Goal: Use online tool/utility: Utilize a website feature to perform a specific function

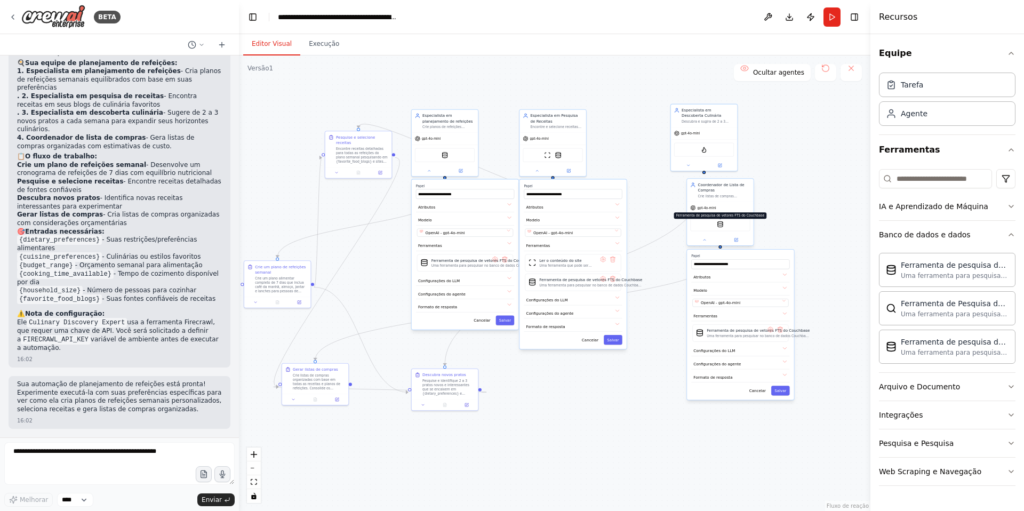
click at [719, 227] on img at bounding box center [720, 224] width 6 height 6
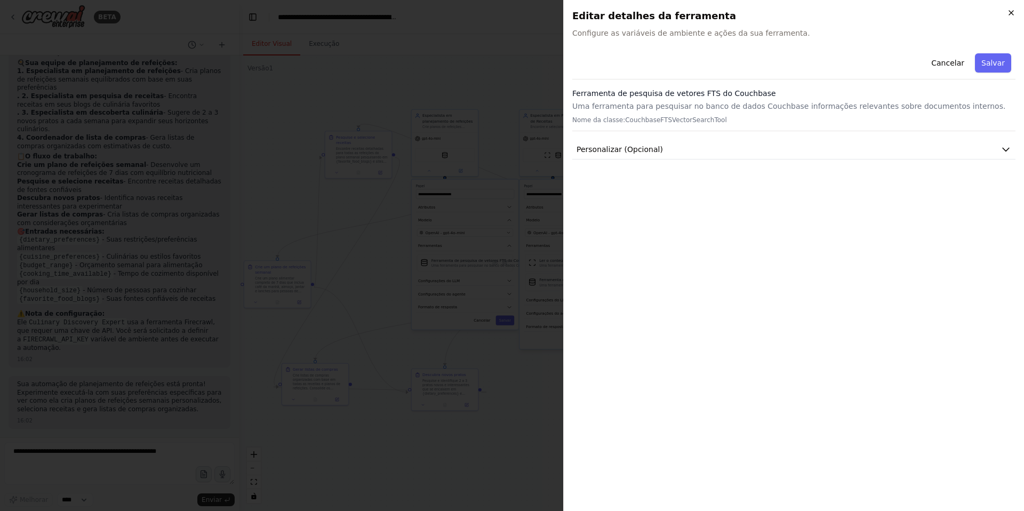
click at [1007, 17] on icon "button" at bounding box center [1011, 13] width 9 height 9
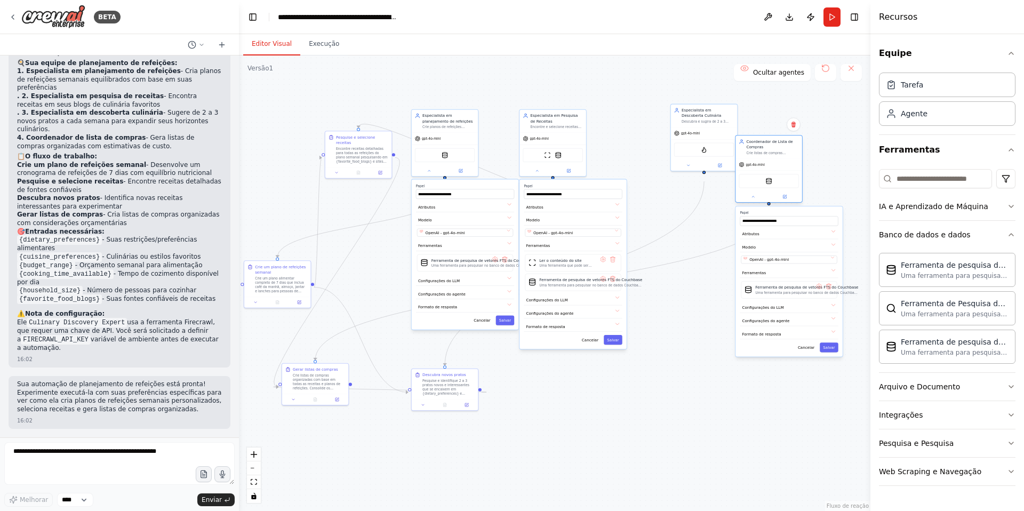
drag, startPoint x: 735, startPoint y: 204, endPoint x: 783, endPoint y: 163, distance: 63.1
click at [783, 163] on font "Crie listas de compras completas e organizadas com base no plano alimentar sema…" at bounding box center [771, 176] width 51 height 51
click at [746, 200] on button at bounding box center [752, 197] width 30 height 6
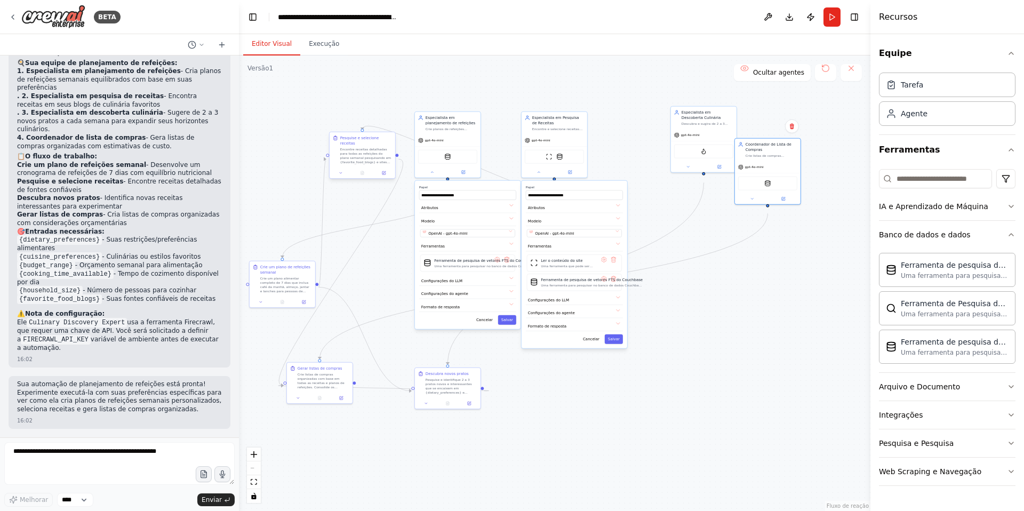
click at [343, 179] on div at bounding box center [362, 172] width 66 height 11
click at [342, 175] on icon at bounding box center [341, 173] width 4 height 4
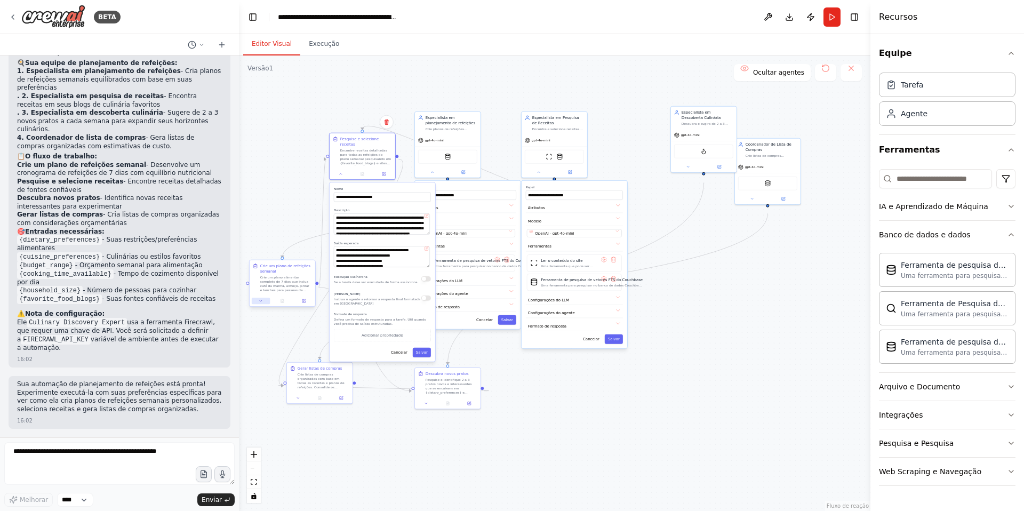
click at [262, 303] on icon at bounding box center [261, 301] width 4 height 4
click at [671, 310] on div ".deletable-edge-delete-btn { width: 20px; height: 20px; border: 0px solid #ffff…" at bounding box center [554, 282] width 631 height 455
click at [427, 408] on div at bounding box center [448, 402] width 66 height 11
click at [427, 404] on icon at bounding box center [426, 402] width 4 height 4
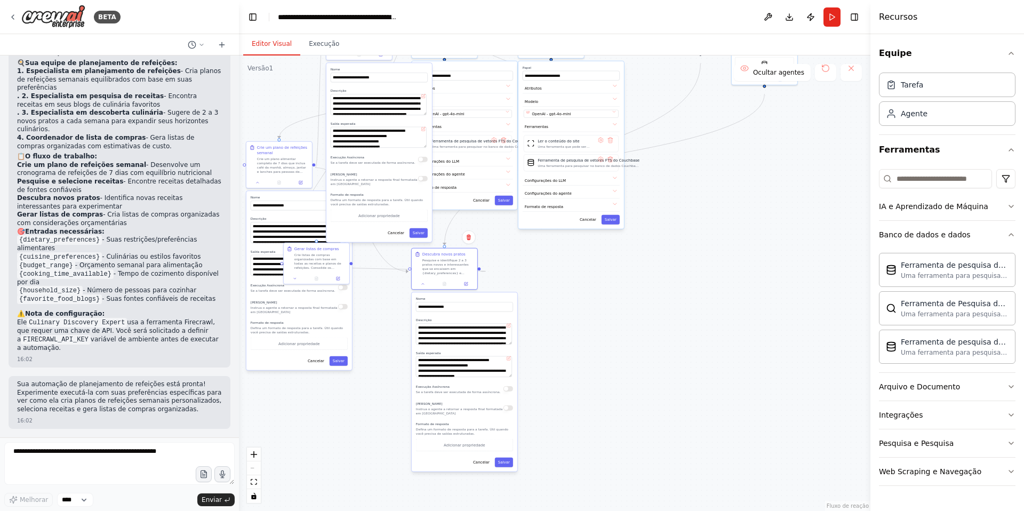
drag, startPoint x: 553, startPoint y: 445, endPoint x: 550, endPoint y: 326, distance: 118.9
click at [550, 326] on div ".deletable-edge-delete-btn { width: 20px; height: 20px; border: 0px solid #ffff…" at bounding box center [554, 282] width 631 height 455
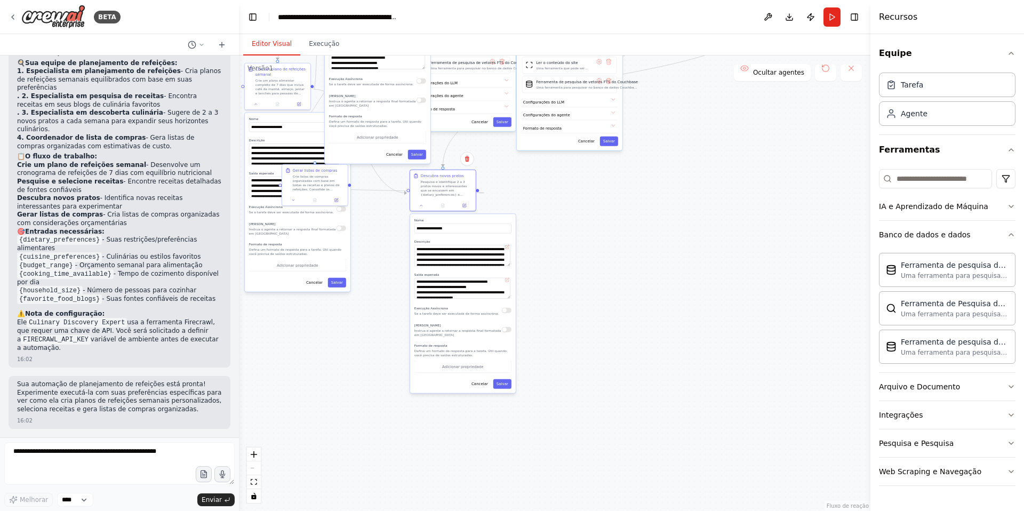
drag, startPoint x: 550, startPoint y: 329, endPoint x: 549, endPoint y: 251, distance: 78.4
click at [549, 251] on div ".deletable-edge-delete-btn { width: 20px; height: 20px; border: 0px solid #ffff…" at bounding box center [554, 282] width 631 height 455
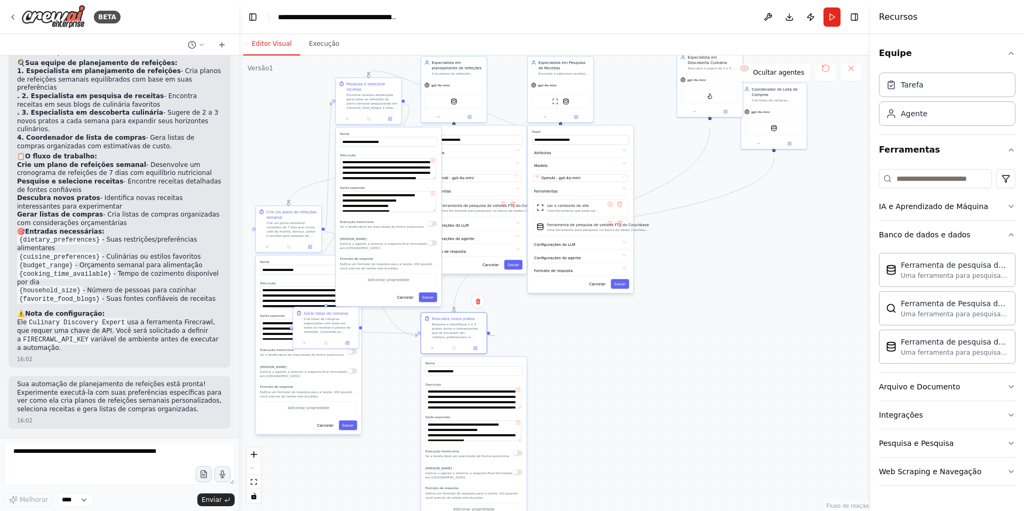
drag, startPoint x: 646, startPoint y: 147, endPoint x: 656, endPoint y: 293, distance: 145.9
click at [656, 293] on div ".deletable-edge-delete-btn { width: 20px; height: 20px; border: 0px solid #ffff…" at bounding box center [554, 282] width 631 height 455
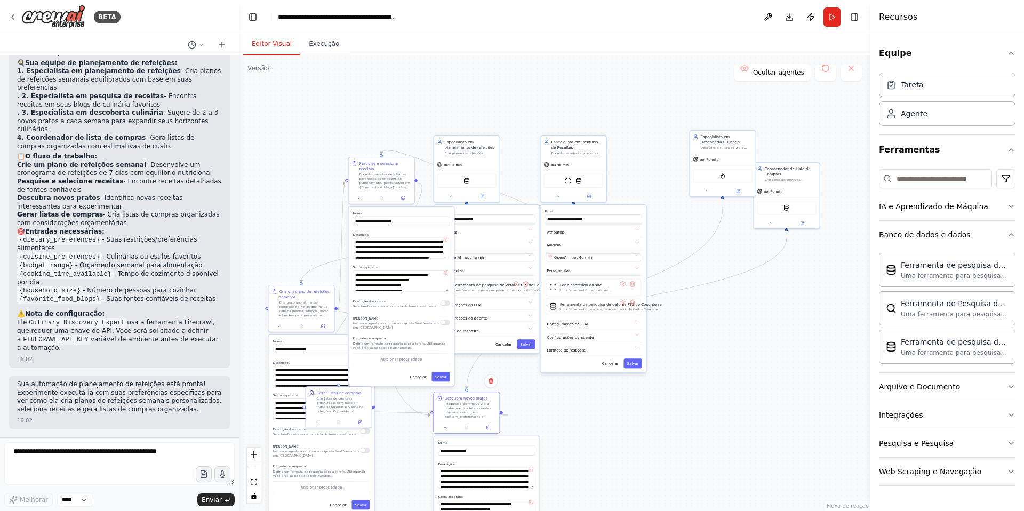
drag, startPoint x: 677, startPoint y: 276, endPoint x: 690, endPoint y: 340, distance: 65.4
click at [690, 342] on div ".deletable-edge-delete-btn { width: 20px; height: 20px; border: 0px solid #ffff…" at bounding box center [554, 282] width 631 height 455
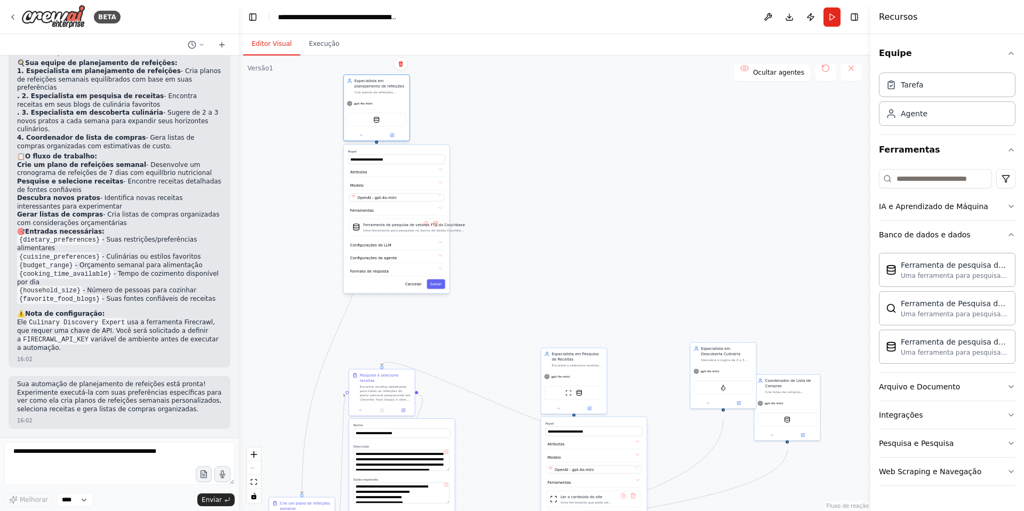
drag, startPoint x: 479, startPoint y: 177, endPoint x: 387, endPoint y: 124, distance: 106.7
click at [387, 125] on div "gpt-4o-mini Ferramenta de pesquisa de vetores FTS do Couchbase" at bounding box center [377, 119] width 66 height 43
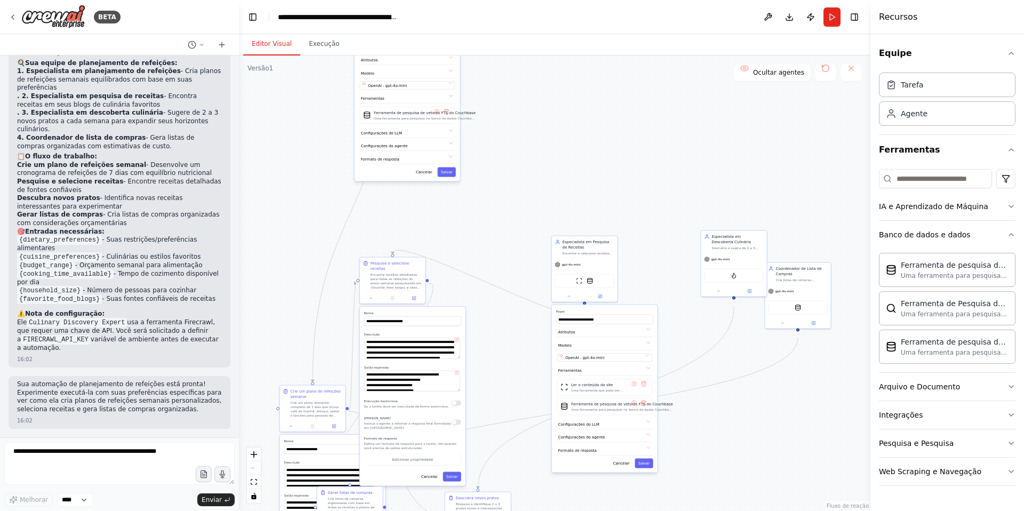
drag, startPoint x: 331, startPoint y: 401, endPoint x: 341, endPoint y: 292, distance: 109.8
click at [341, 290] on div ".deletable-edge-delete-btn { width: 20px; height: 20px; border: 0px solid #ffff…" at bounding box center [554, 282] width 631 height 455
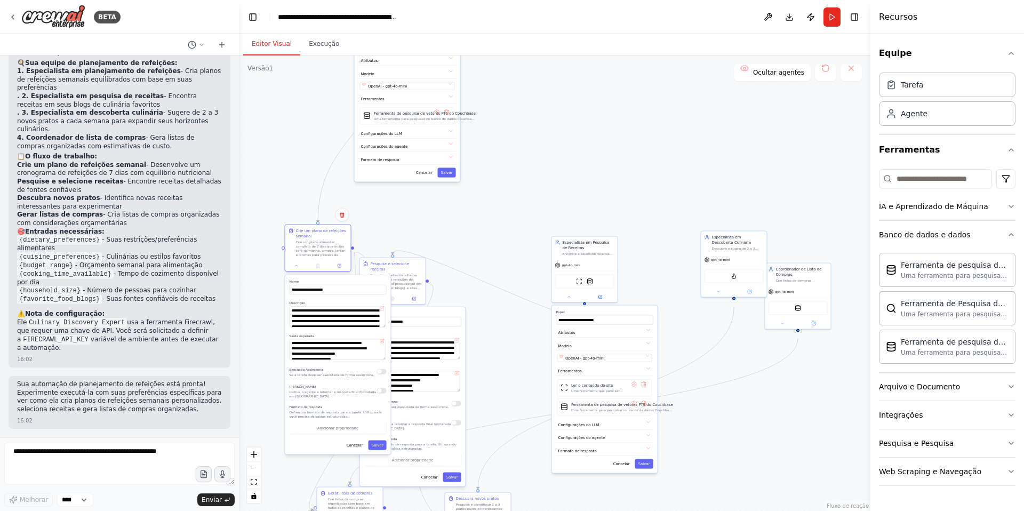
drag, startPoint x: 300, startPoint y: 408, endPoint x: 305, endPoint y: 247, distance: 160.6
click at [306, 246] on div "Crie um plano de refeições semanal Crie um plano alimentar completo de 7 dias q…" at bounding box center [322, 242] width 52 height 29
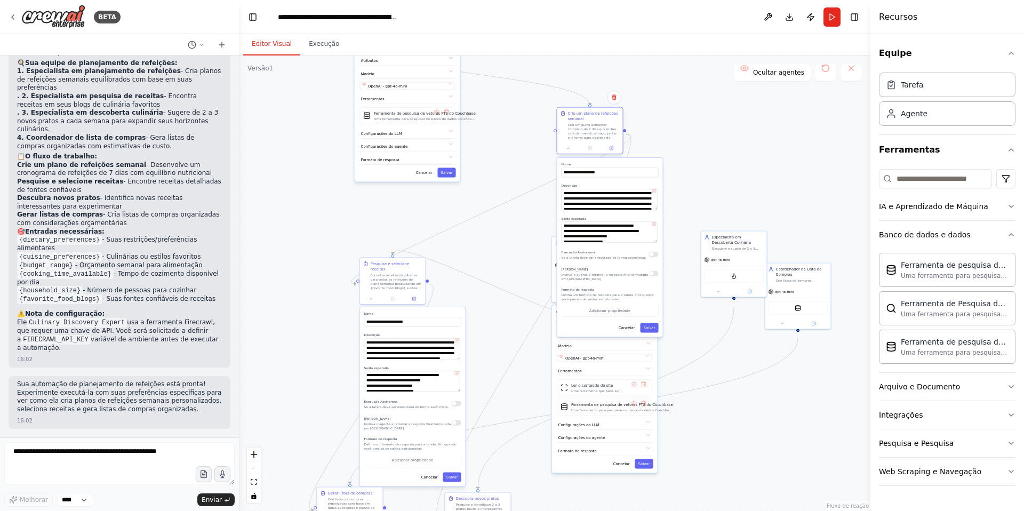
drag, startPoint x: 305, startPoint y: 247, endPoint x: 577, endPoint y: 131, distance: 295.9
click at [577, 131] on div "Crie um plano de refeições semanal Crie um plano alimentar completo de 7 dias q…" at bounding box center [594, 125] width 52 height 29
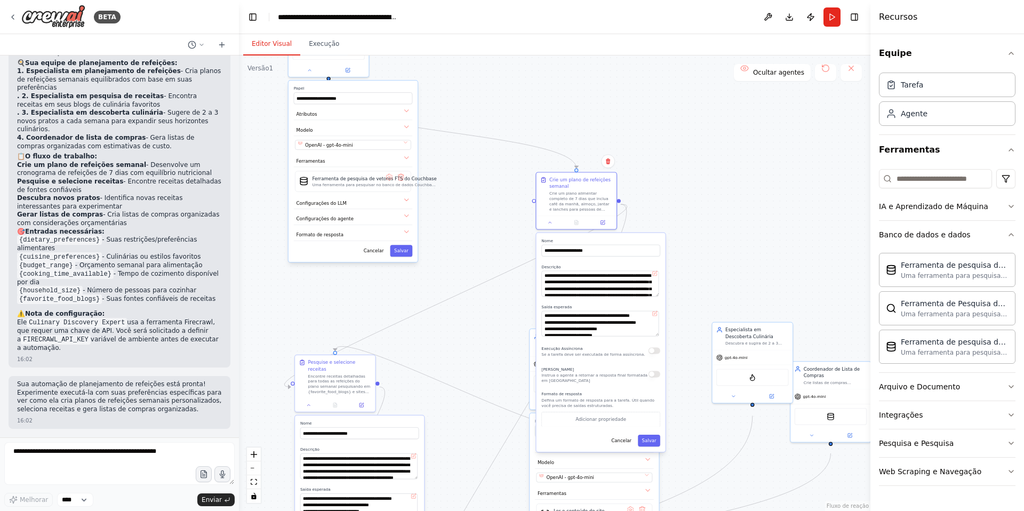
drag, startPoint x: 528, startPoint y: 225, endPoint x: 493, endPoint y: 317, distance: 98.2
click at [493, 317] on div ".deletable-edge-delete-btn { width: 20px; height: 20px; border: 0px solid #ffff…" at bounding box center [554, 282] width 631 height 455
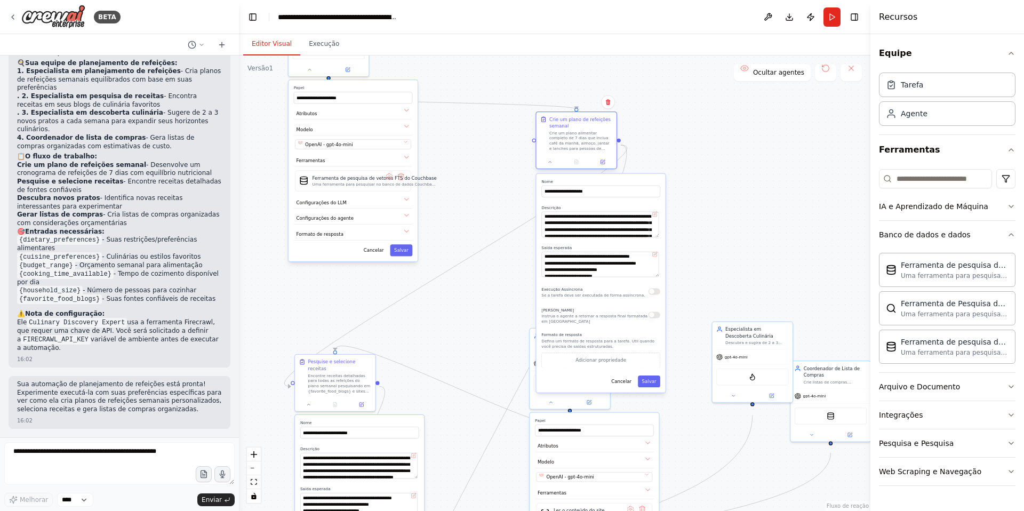
drag, startPoint x: 593, startPoint y: 196, endPoint x: 588, endPoint y: 134, distance: 61.5
click at [588, 128] on div "Crie um plano de refeições semanal" at bounding box center [580, 122] width 63 height 13
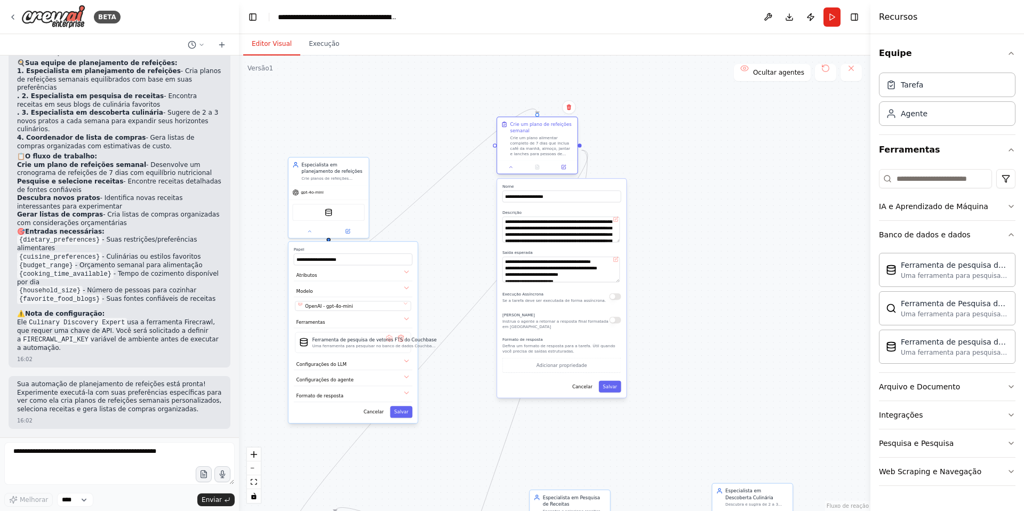
drag, startPoint x: 588, startPoint y: 150, endPoint x: 553, endPoint y: 152, distance: 35.3
click at [553, 152] on font "Crie um plano alimentar completo de 7 dias que inclua café da manhã, almoço, ja…" at bounding box center [541, 172] width 62 height 73
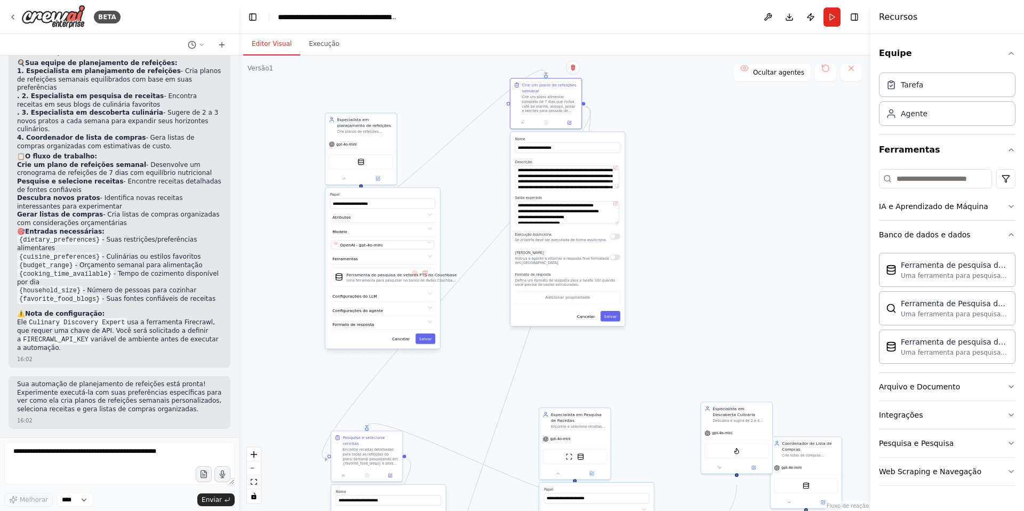
drag, startPoint x: 465, startPoint y: 408, endPoint x: 465, endPoint y: 377, distance: 31.5
click at [465, 377] on div ".deletable-edge-delete-btn { width: 20px; height: 20px; border: 0px solid #ffff…" at bounding box center [554, 282] width 631 height 455
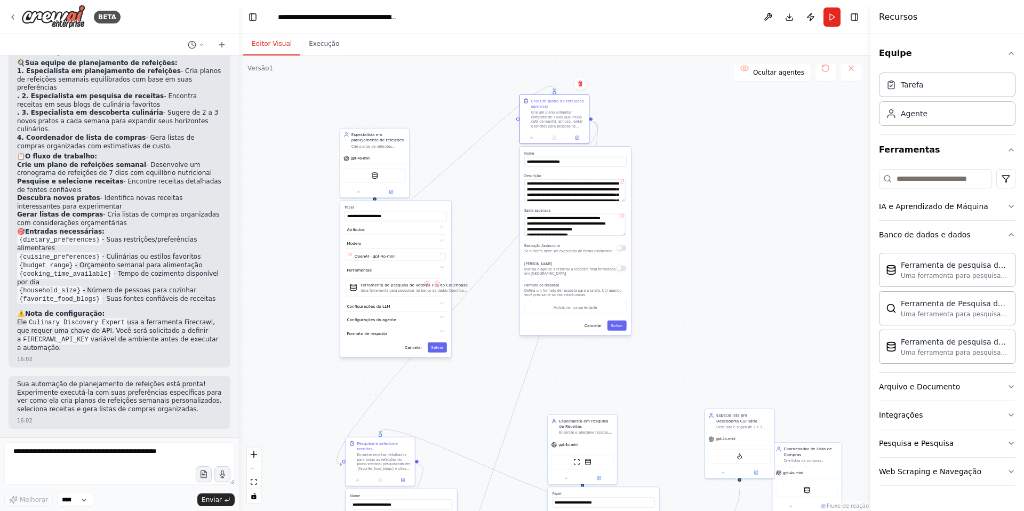
drag, startPoint x: 502, startPoint y: 393, endPoint x: 511, endPoint y: 409, distance: 18.4
click at [511, 409] on div ".deletable-edge-delete-btn { width: 20px; height: 20px; border: 0px solid #ffff…" at bounding box center [554, 282] width 631 height 455
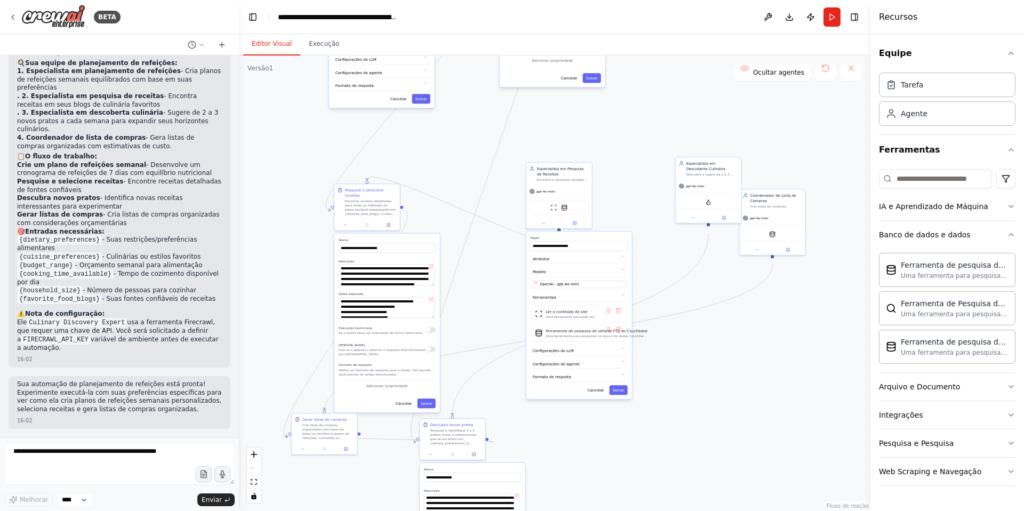
drag, startPoint x: 630, startPoint y: 411, endPoint x: 606, endPoint y: 165, distance: 246.9
click at [606, 165] on div ".deletable-edge-delete-btn { width: 20px; height: 20px; border: 0px solid #ffff…" at bounding box center [554, 282] width 631 height 455
click at [568, 175] on div "Especialista em Pesquisa de Receitas" at bounding box center [563, 169] width 52 height 11
click at [615, 196] on div ".deletable-edge-delete-btn { width: 20px; height: 20px; border: 0px solid #ffff…" at bounding box center [554, 282] width 631 height 455
click at [587, 186] on font "Encontre e selecione receitas de {favorite_food_blogs} e fontes culinárias conf…" at bounding box center [562, 199] width 51 height 46
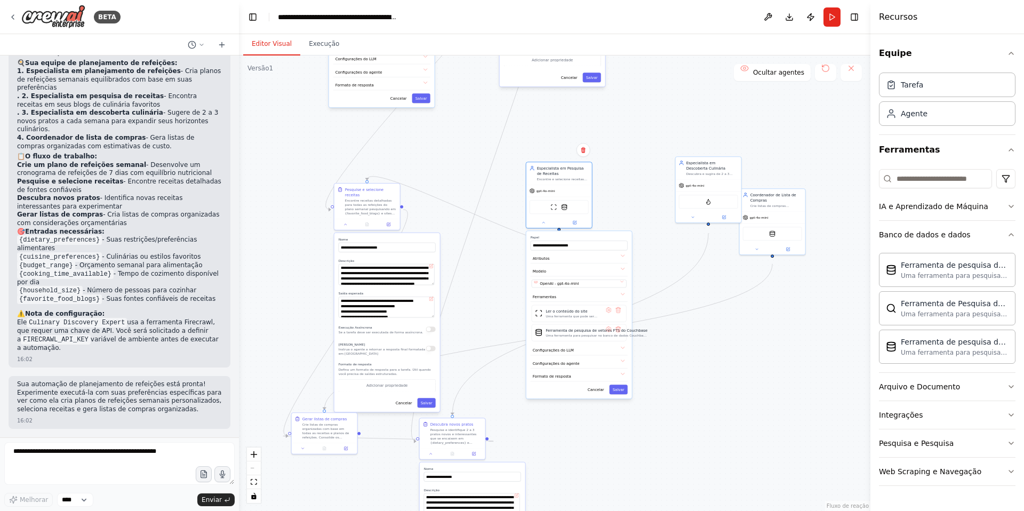
click at [599, 190] on div ".deletable-edge-delete-btn { width: 20px; height: 20px; border: 0px solid #ffff…" at bounding box center [554, 282] width 631 height 455
click at [544, 186] on font "Encontre e selecione receitas de {favorite_food_blogs} e fontes culinárias conf…" at bounding box center [562, 199] width 51 height 46
click at [380, 212] on font "Encontre receitas detalhadas para todas as refeições do plano semanal pesquisan…" at bounding box center [370, 217] width 51 height 38
click at [553, 206] on div "Ferramenta de site de raspagem Ferramenta de pesquisa de vetores FTS do Couchba…" at bounding box center [559, 206] width 66 height 21
click at [858, 17] on button "Alternar barra lateral direita" at bounding box center [854, 17] width 15 height 15
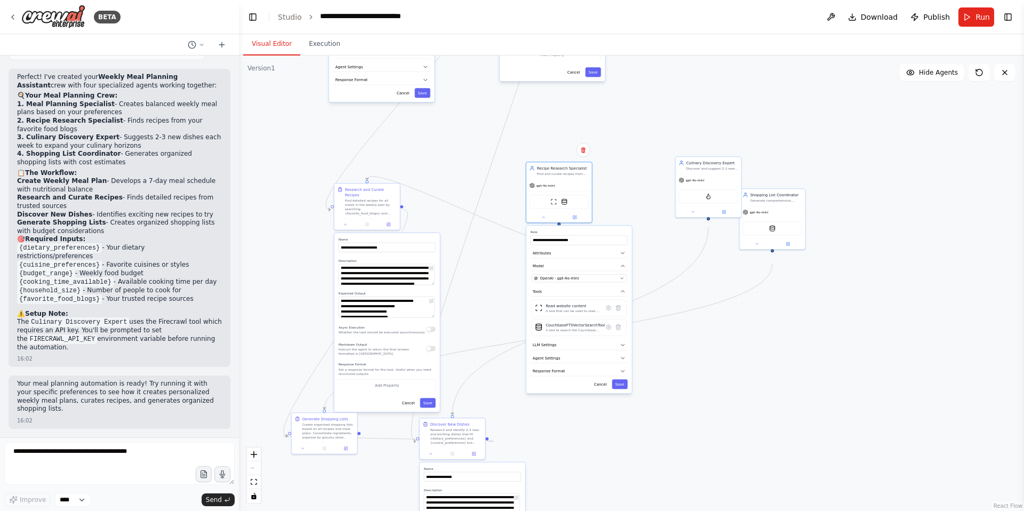
scroll to position [900, 0]
click at [831, 55] on div "Visual Editor Execution" at bounding box center [631, 44] width 785 height 21
click at [843, 19] on button "Download" at bounding box center [872, 16] width 59 height 19
click at [661, 23] on header "**********" at bounding box center [631, 17] width 785 height 34
click at [13, 18] on icon at bounding box center [13, 17] width 9 height 9
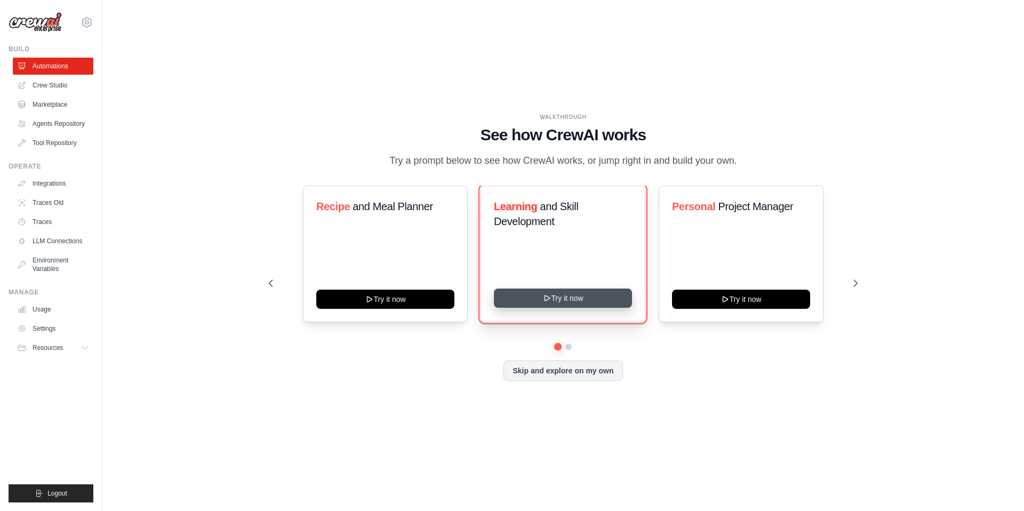
click at [576, 294] on button "Try it now" at bounding box center [563, 297] width 138 height 19
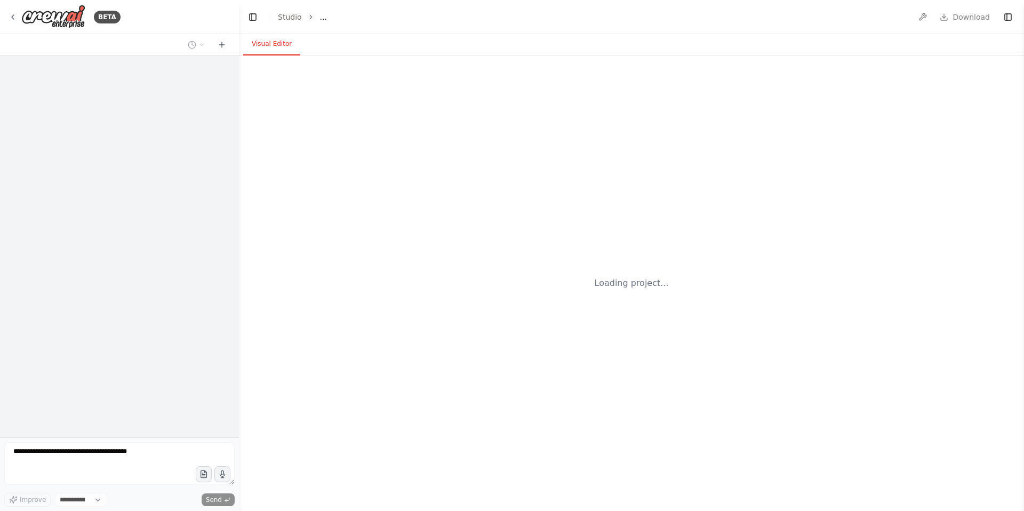
select select "****"
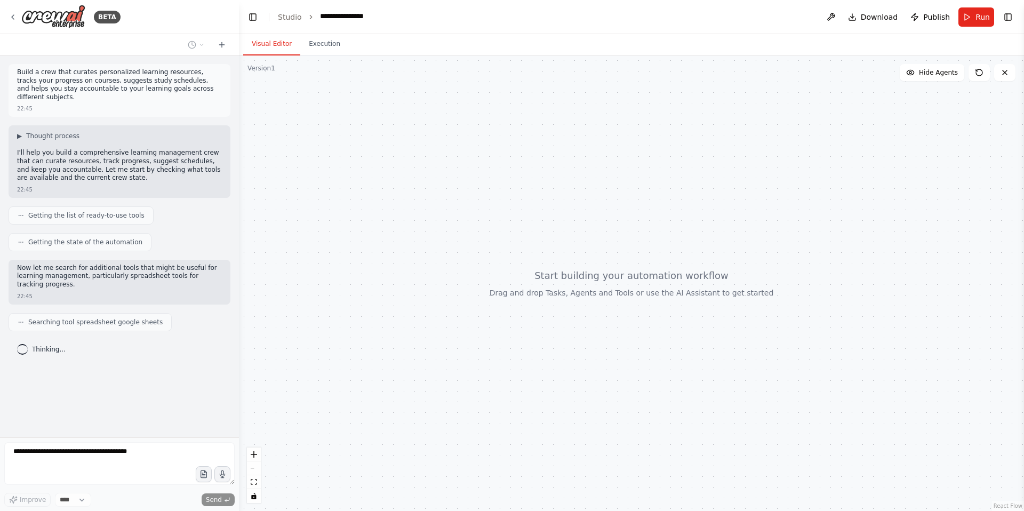
click at [24, 219] on icon at bounding box center [21, 215] width 6 height 6
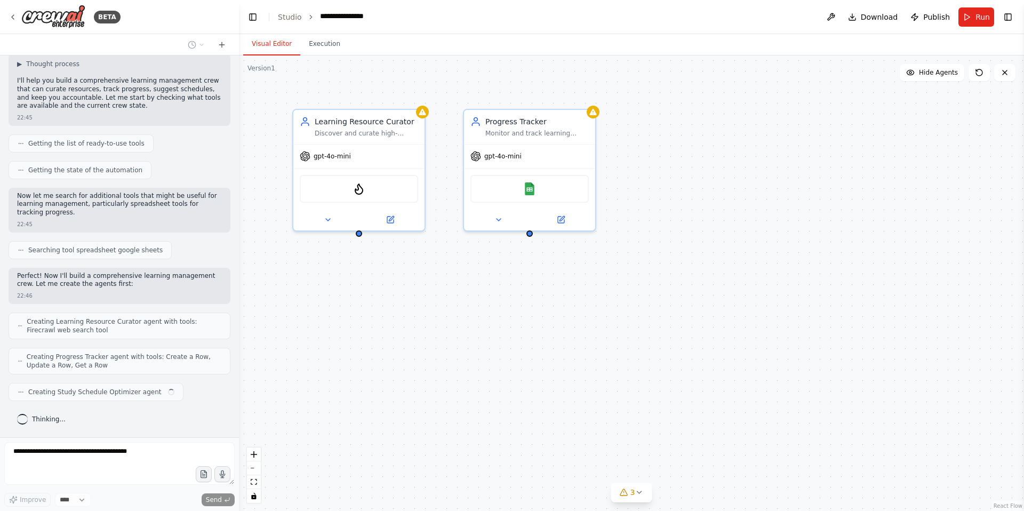
scroll to position [143, 0]
click at [559, 219] on icon at bounding box center [561, 216] width 5 height 5
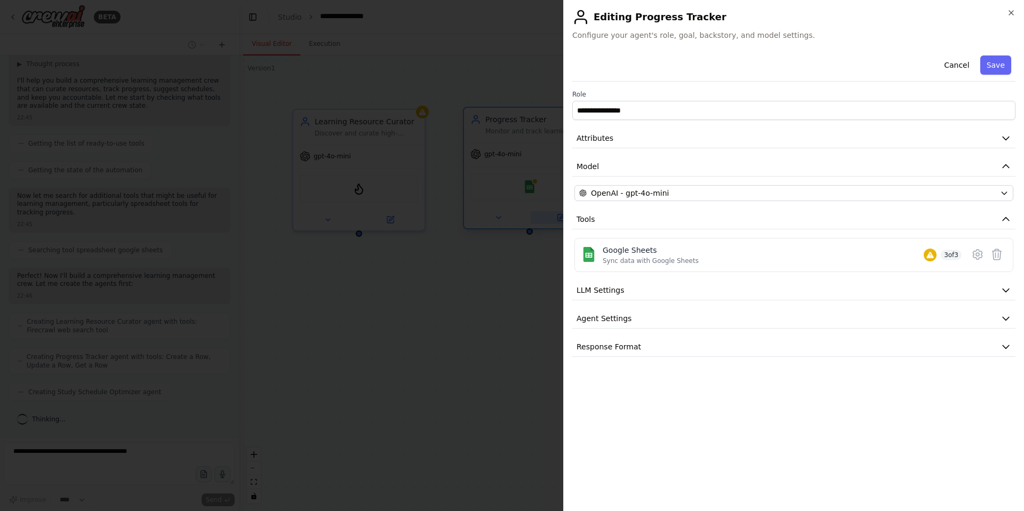
scroll to position [173, 0]
click at [1010, 16] on icon "button" at bounding box center [1011, 13] width 9 height 9
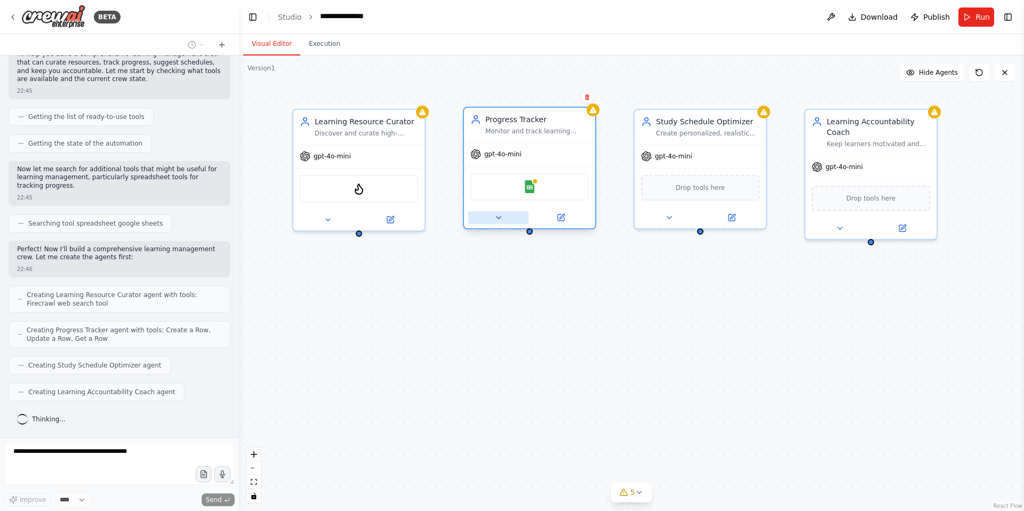
click at [503, 224] on button at bounding box center [498, 217] width 60 height 13
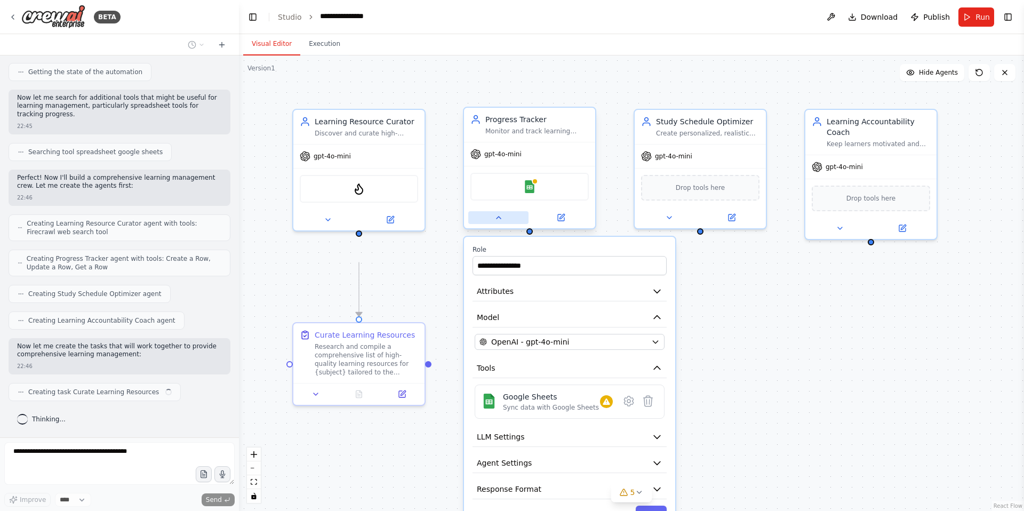
scroll to position [252, 0]
click at [503, 222] on icon at bounding box center [498, 217] width 9 height 9
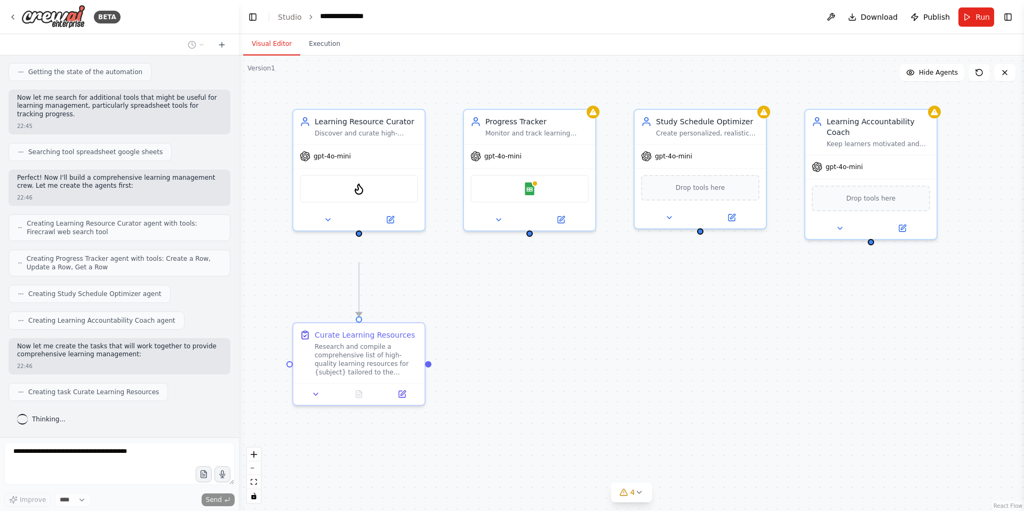
click at [552, 305] on div ".deletable-edge-delete-btn { width: 20px; height: 20px; border: 0px solid #ffff…" at bounding box center [631, 282] width 785 height 455
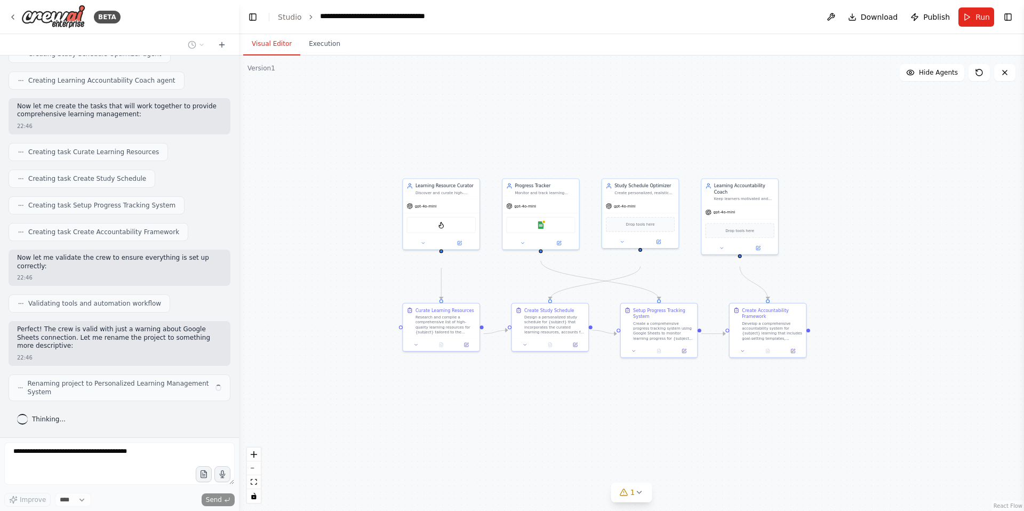
scroll to position [519, 0]
click at [1004, 20] on button "Toggle Right Sidebar" at bounding box center [1007, 17] width 15 height 15
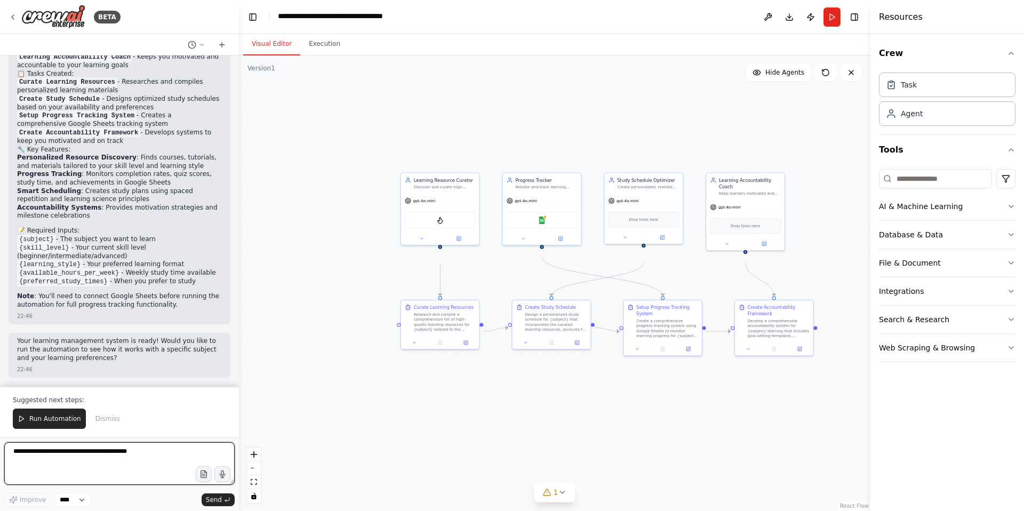
scroll to position [1039, 0]
click at [70, 415] on span "Run Automation" at bounding box center [55, 418] width 52 height 9
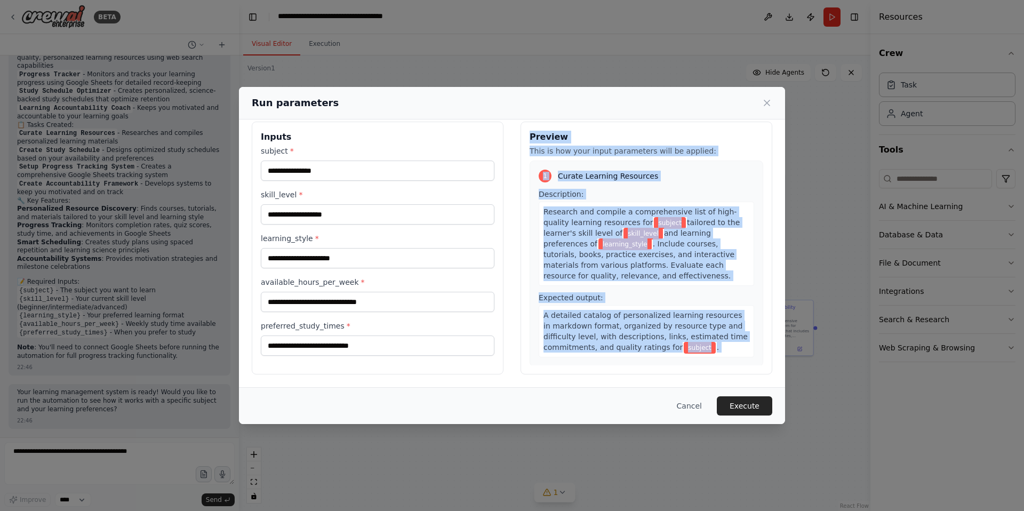
scroll to position [53, 0]
drag, startPoint x: 530, startPoint y: 129, endPoint x: 717, endPoint y: 358, distance: 295.5
click at [721, 358] on div "Preview This is how your input parameters will be applied: 1 Curate Learning Re…" at bounding box center [646, 248] width 252 height 253
click at [582, 340] on span "A detailed catalog of personalized learning resources in markdown format, organ…" at bounding box center [645, 331] width 204 height 41
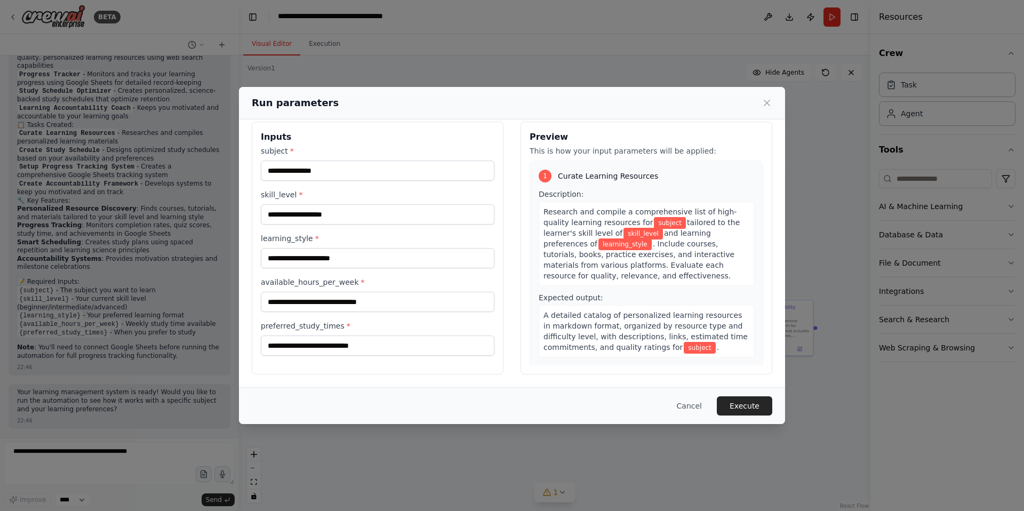
scroll to position [0, 0]
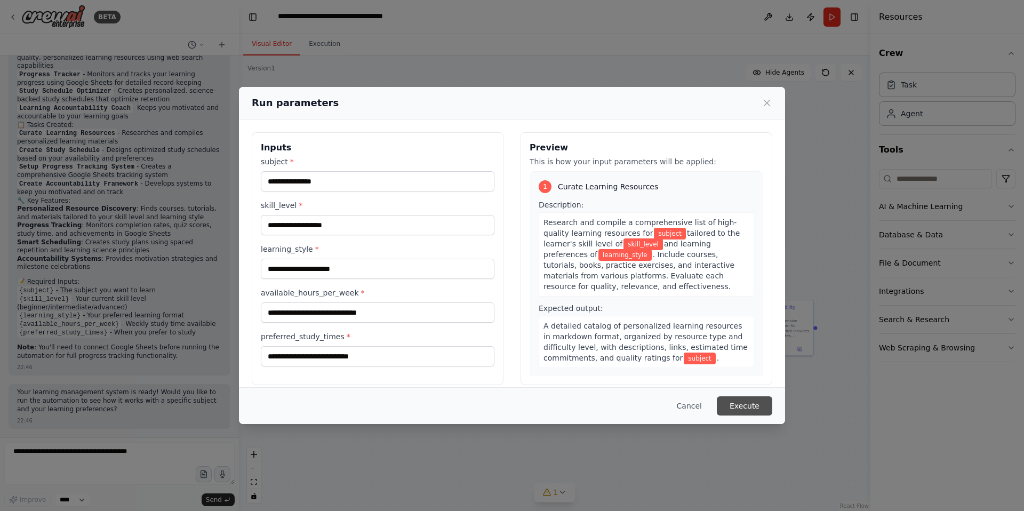
click at [766, 402] on button "Execute" at bounding box center [744, 405] width 55 height 19
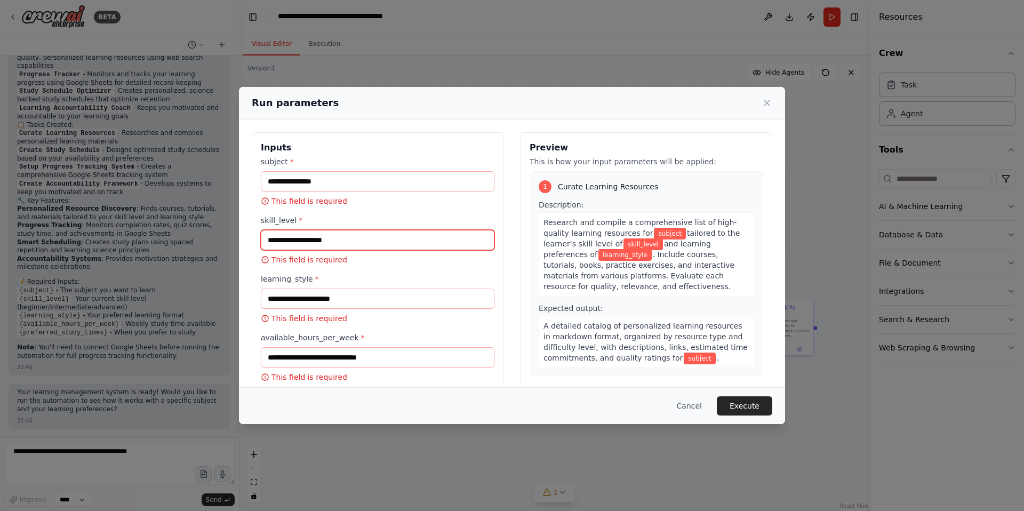
click at [274, 250] on input "skill_level *" at bounding box center [378, 240] width 234 height 20
click at [772, 109] on div "Run parameters" at bounding box center [512, 102] width 520 height 15
click at [769, 106] on icon at bounding box center [766, 102] width 5 height 5
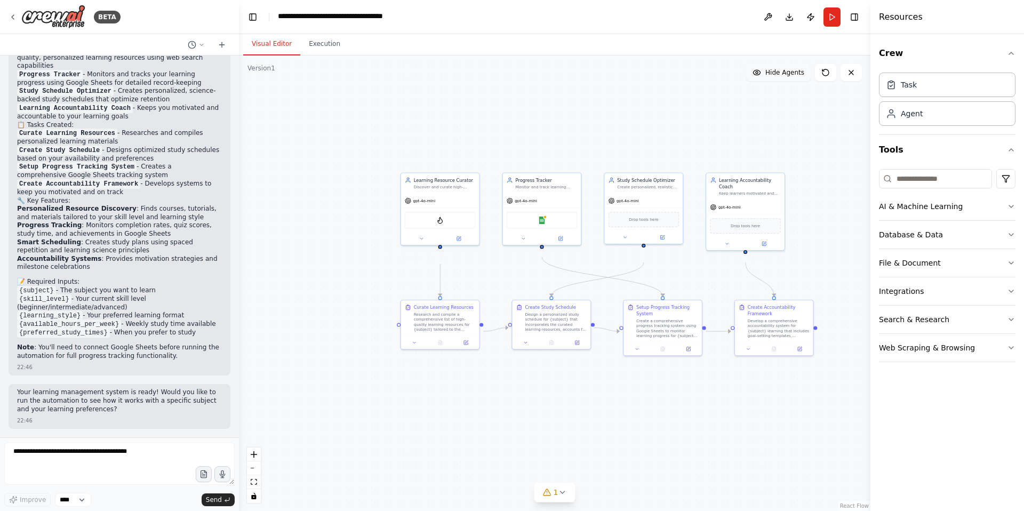
click at [783, 75] on button "Hide Agents" at bounding box center [778, 72] width 65 height 17
click at [781, 77] on span "Show Agents" at bounding box center [783, 72] width 42 height 9
click at [781, 77] on span "Hide Agents" at bounding box center [784, 72] width 39 height 9
click at [781, 77] on span "Show Agents" at bounding box center [783, 72] width 42 height 9
click at [328, 55] on button "Execution" at bounding box center [324, 44] width 49 height 22
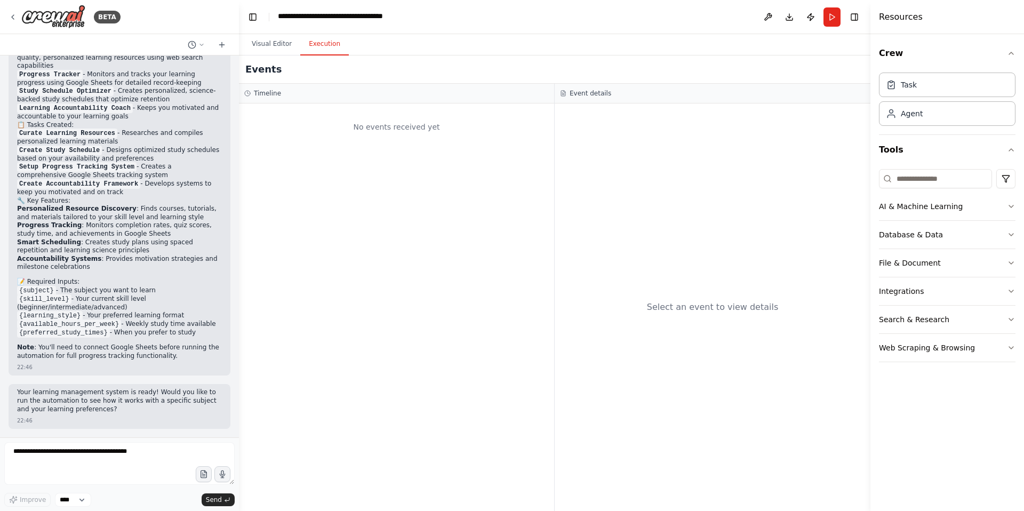
click at [533, 168] on div "No events received yet" at bounding box center [396, 306] width 315 height 407
click at [586, 98] on h3 "Event details" at bounding box center [590, 93] width 42 height 9
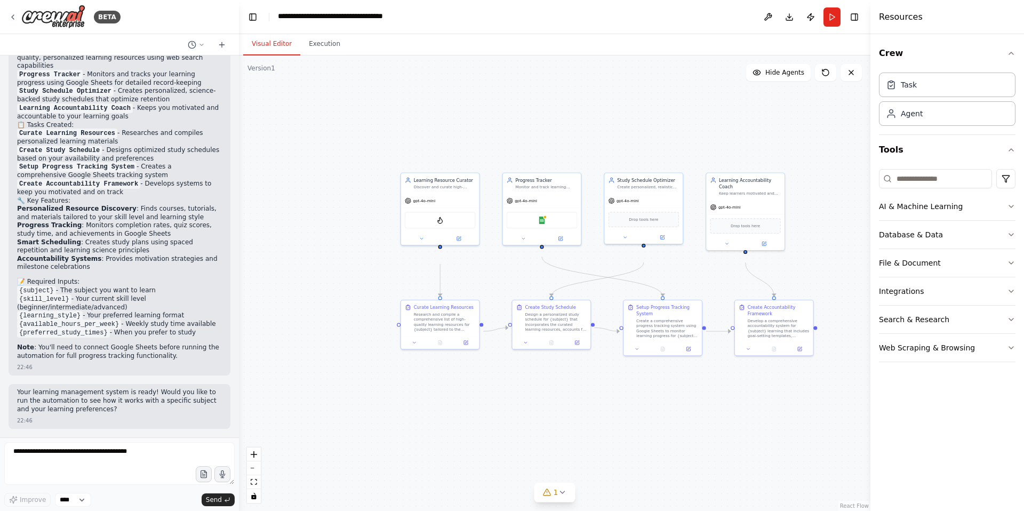
click at [277, 45] on button "Visual Editor" at bounding box center [271, 44] width 57 height 22
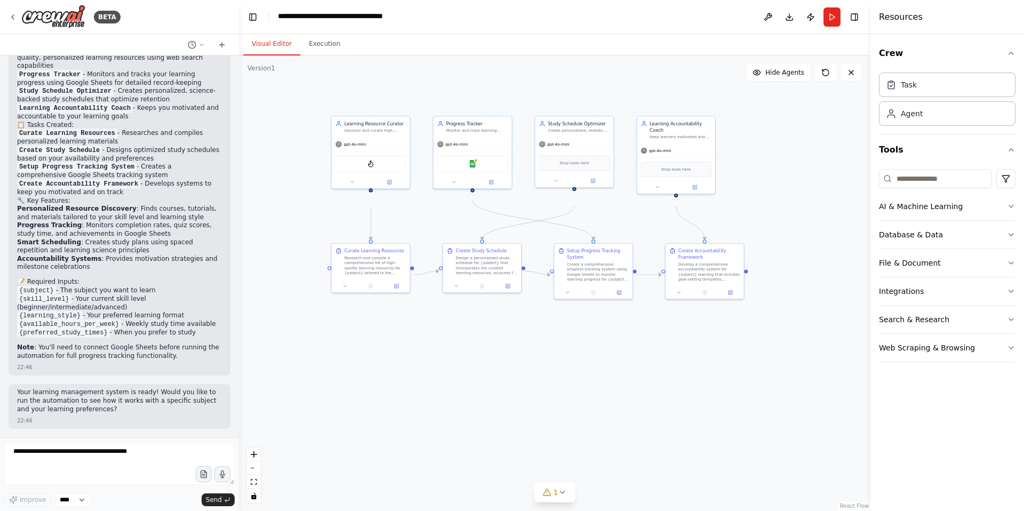
drag, startPoint x: 408, startPoint y: 178, endPoint x: 337, endPoint y: 119, distance: 91.7
click at [337, 119] on div ".deletable-edge-delete-btn { width: 20px; height: 20px; border: 0px solid #ffff…" at bounding box center [554, 282] width 631 height 455
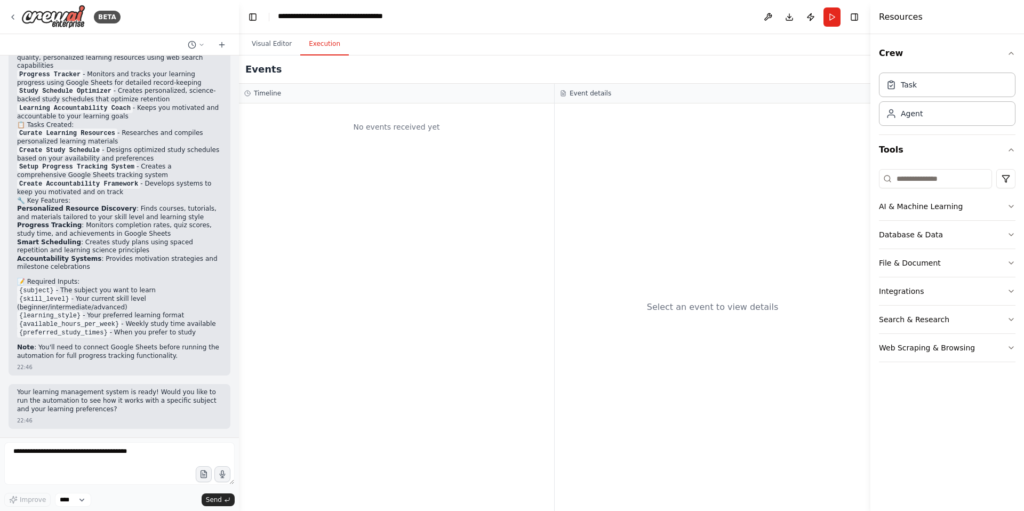
click at [334, 55] on button "Execution" at bounding box center [324, 44] width 49 height 22
click at [264, 98] on h3 "Timeline" at bounding box center [267, 93] width 27 height 9
click at [269, 42] on button "Visual Editor" at bounding box center [271, 44] width 57 height 22
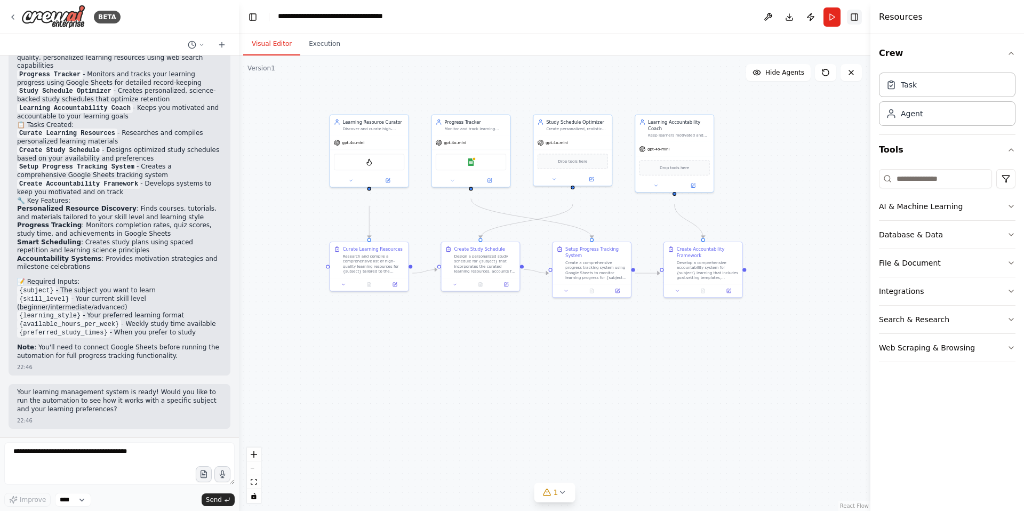
click at [852, 19] on button "Toggle Right Sidebar" at bounding box center [854, 17] width 15 height 15
